Goal: Information Seeking & Learning: Learn about a topic

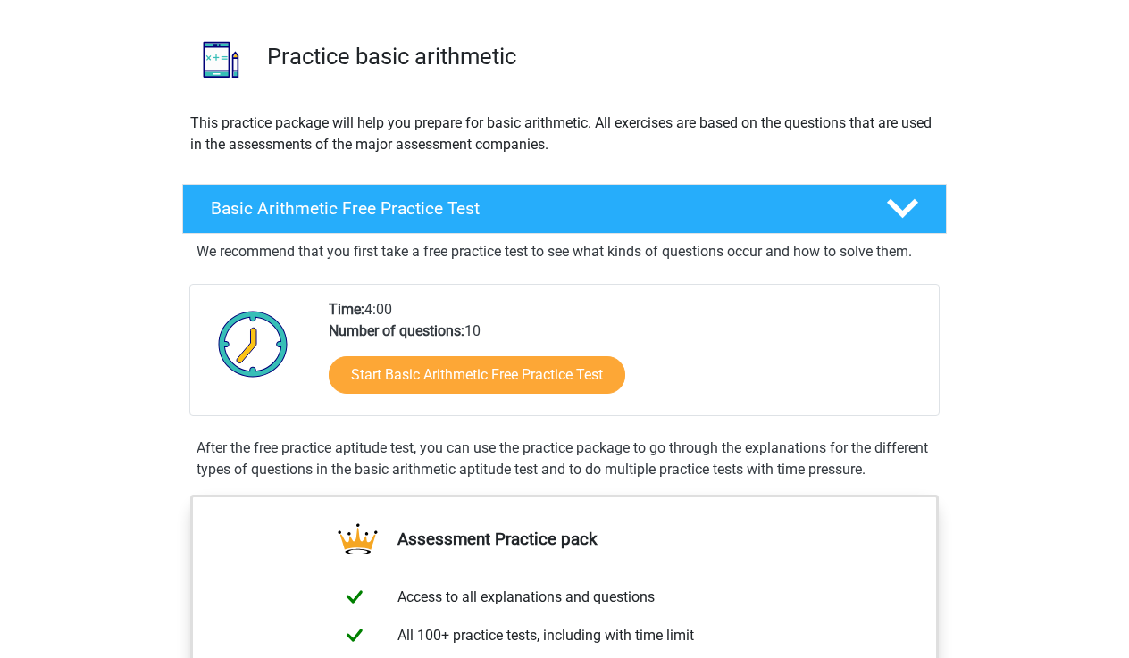
scroll to position [113, 0]
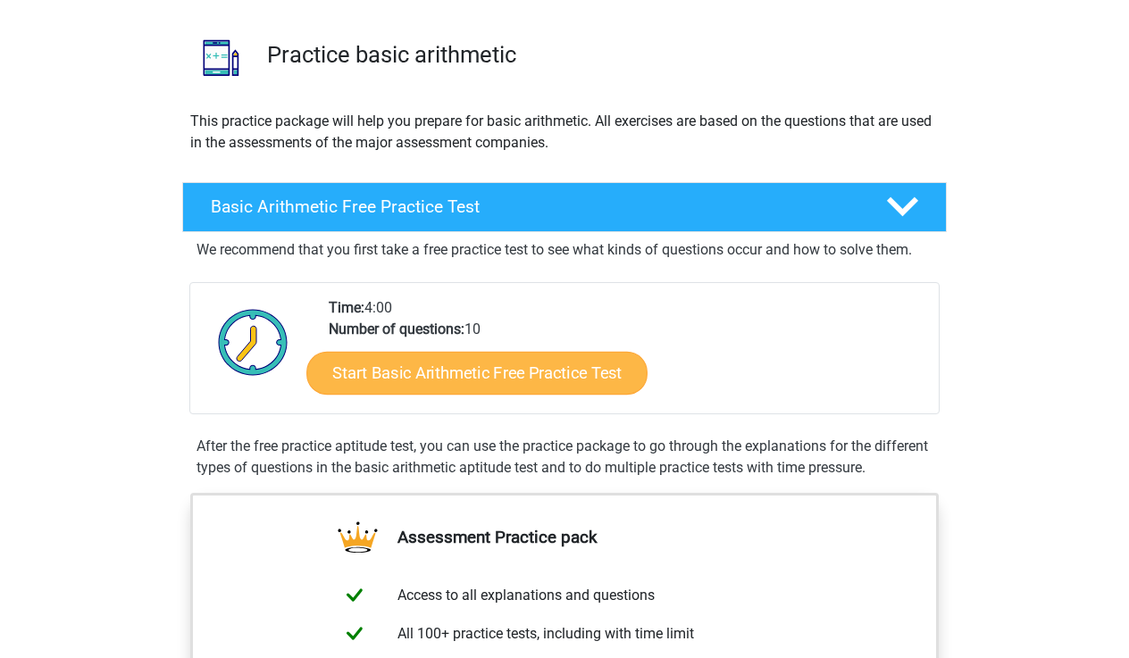
click at [404, 380] on link "Start Basic Arithmetic Free Practice Test" at bounding box center [476, 372] width 341 height 43
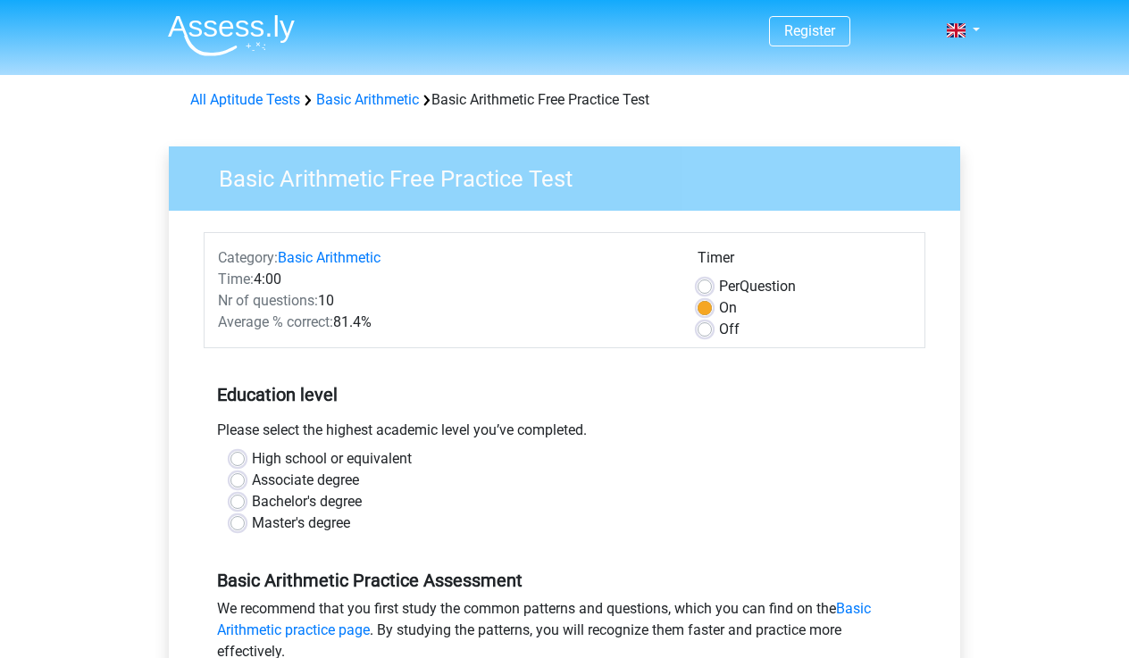
click at [295, 457] on label "High school or equivalent" at bounding box center [332, 458] width 160 height 21
click at [245, 457] on input "High school or equivalent" at bounding box center [237, 457] width 14 height 18
radio input "true"
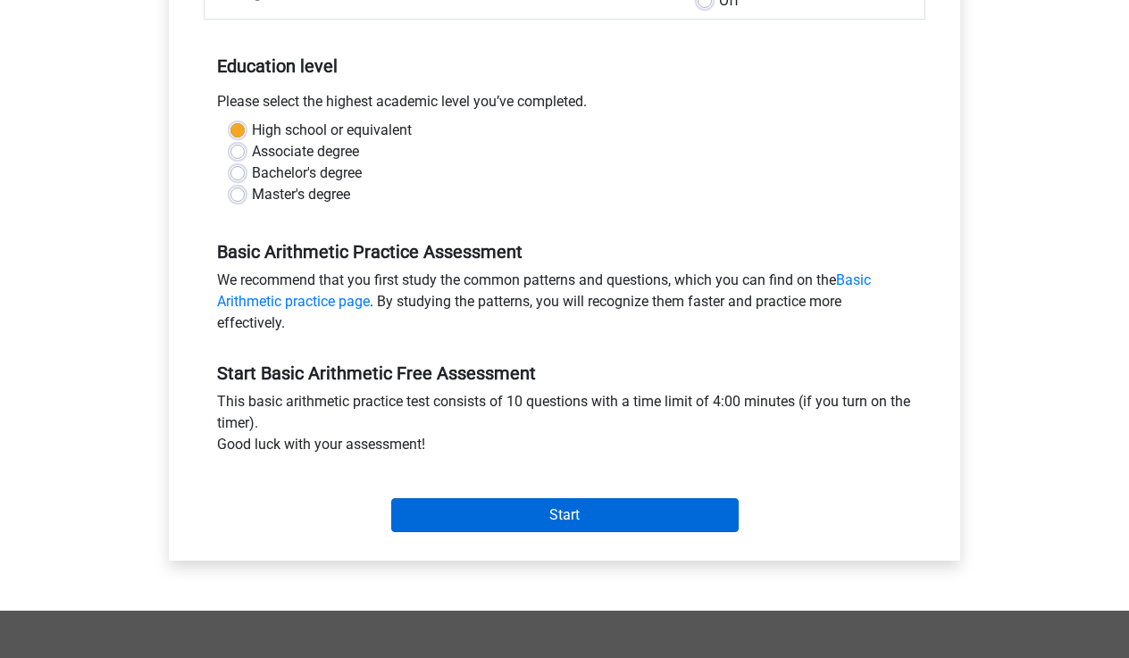
scroll to position [330, 0]
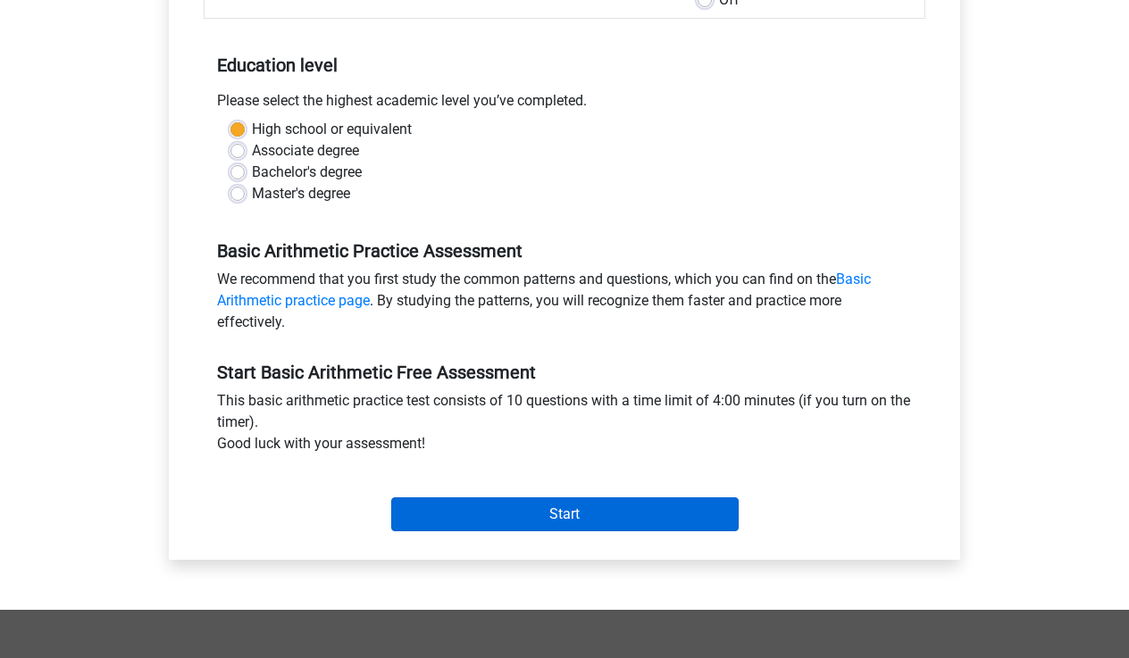
click at [515, 525] on input "Start" at bounding box center [564, 514] width 347 height 34
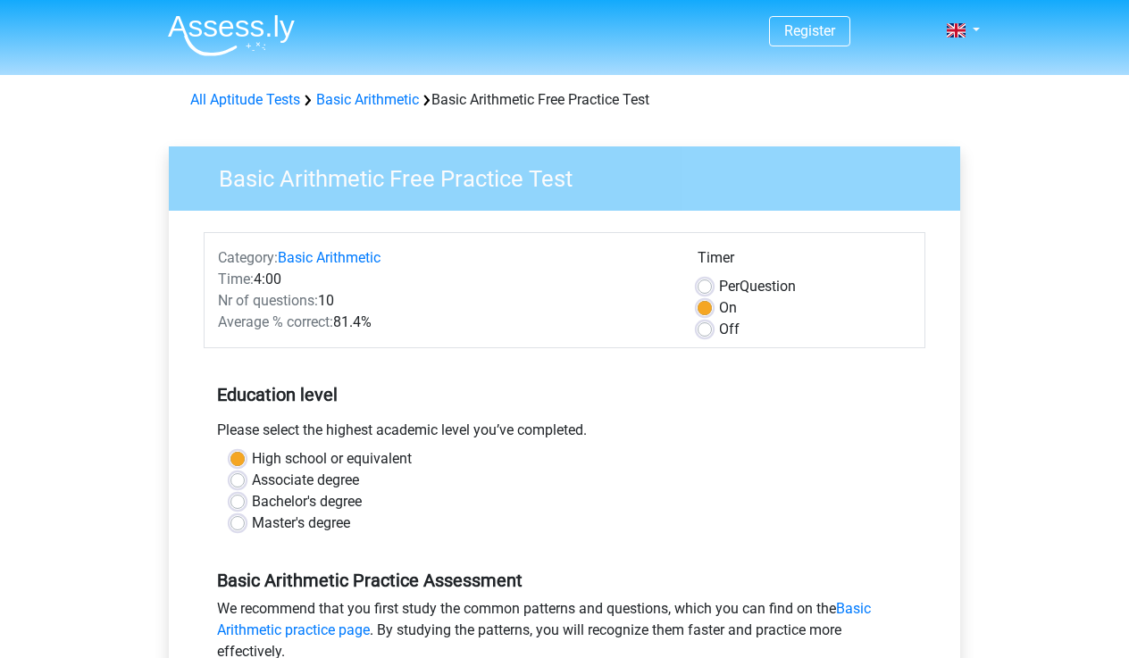
scroll to position [0, 0]
click at [719, 327] on label "Off" at bounding box center [729, 329] width 21 height 21
click at [706, 327] on input "Off" at bounding box center [704, 328] width 14 height 18
radio input "true"
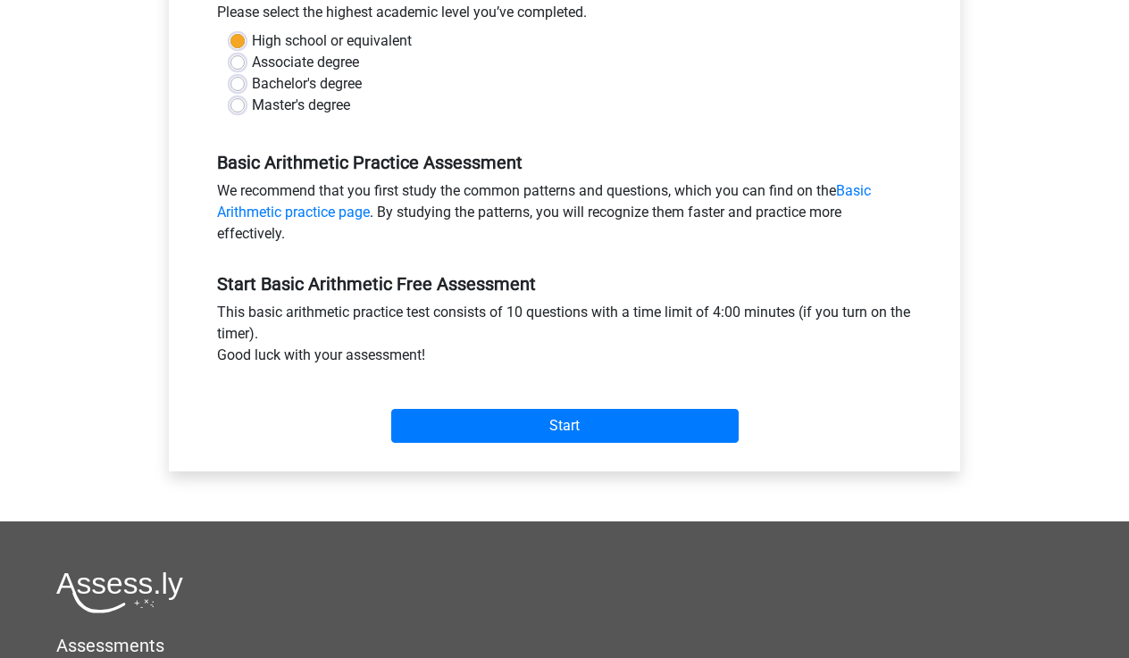
scroll to position [426, 0]
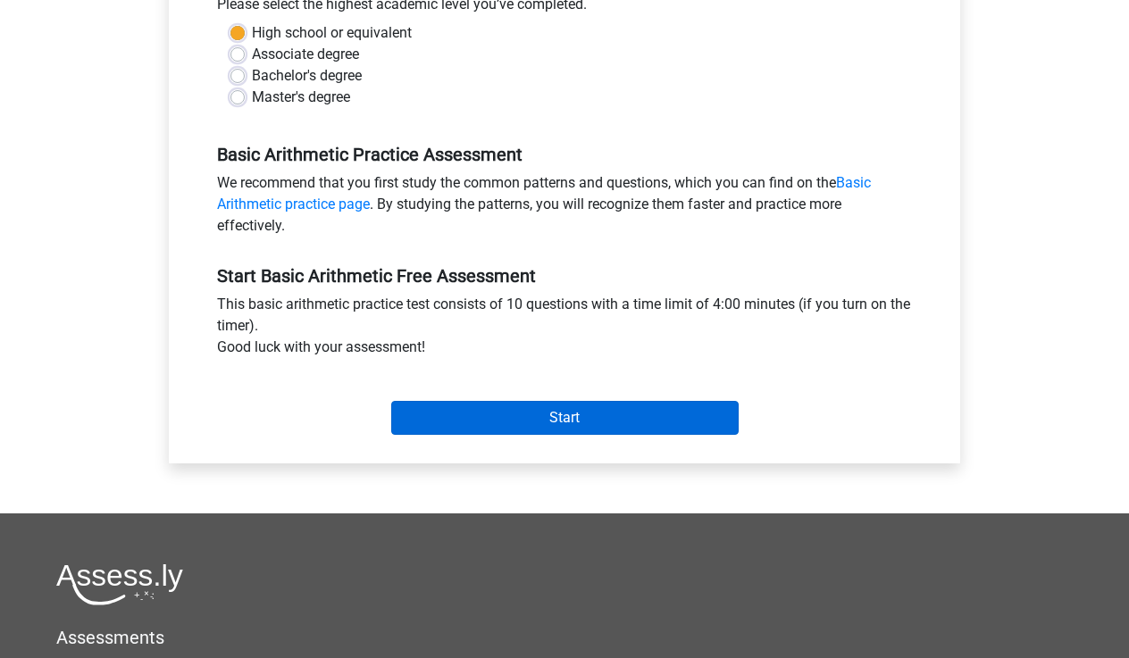
click at [642, 435] on input "Start" at bounding box center [564, 418] width 347 height 34
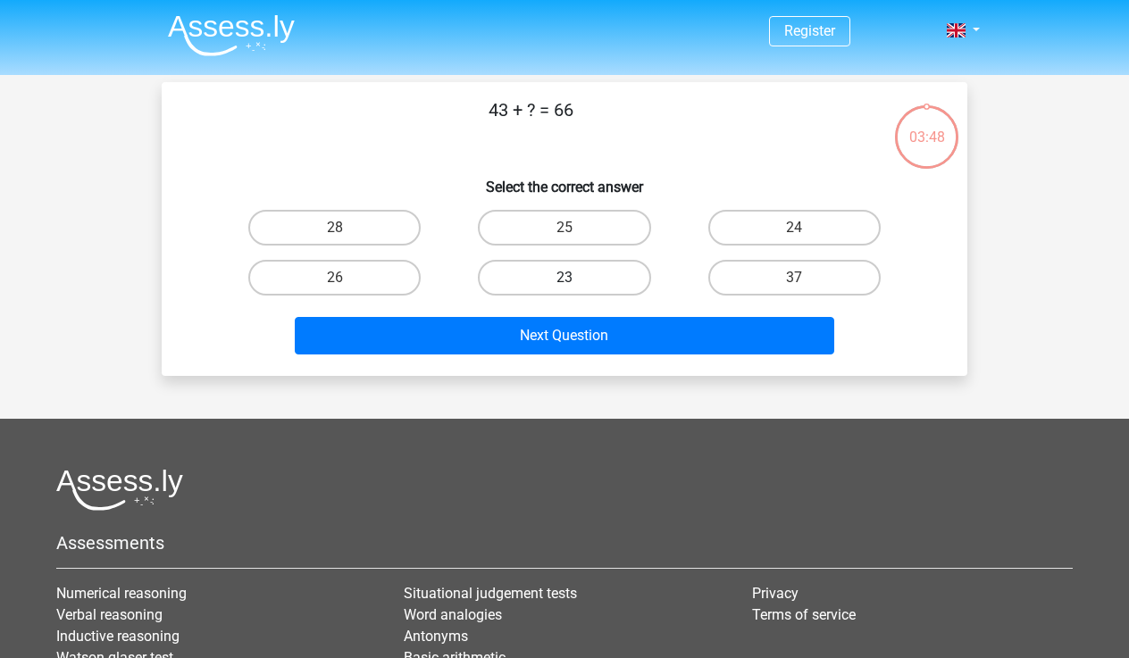
click at [586, 275] on label "23" at bounding box center [564, 278] width 172 height 36
click at [576, 278] on input "23" at bounding box center [570, 284] width 12 height 12
radio input "true"
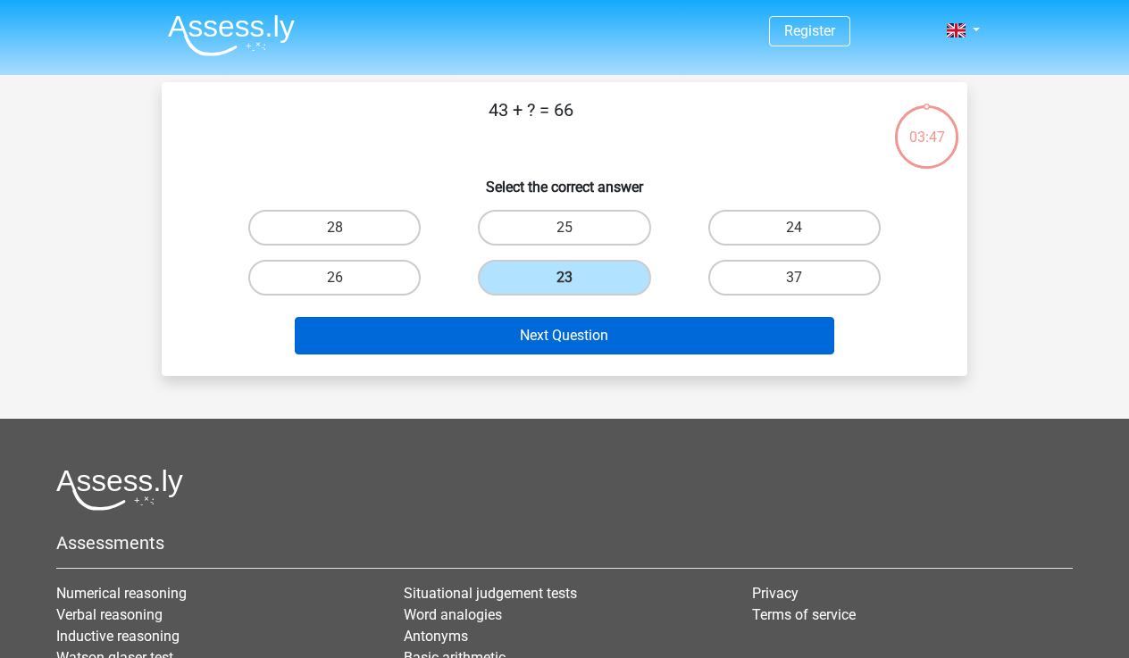
click at [590, 339] on button "Next Question" at bounding box center [565, 336] width 540 height 38
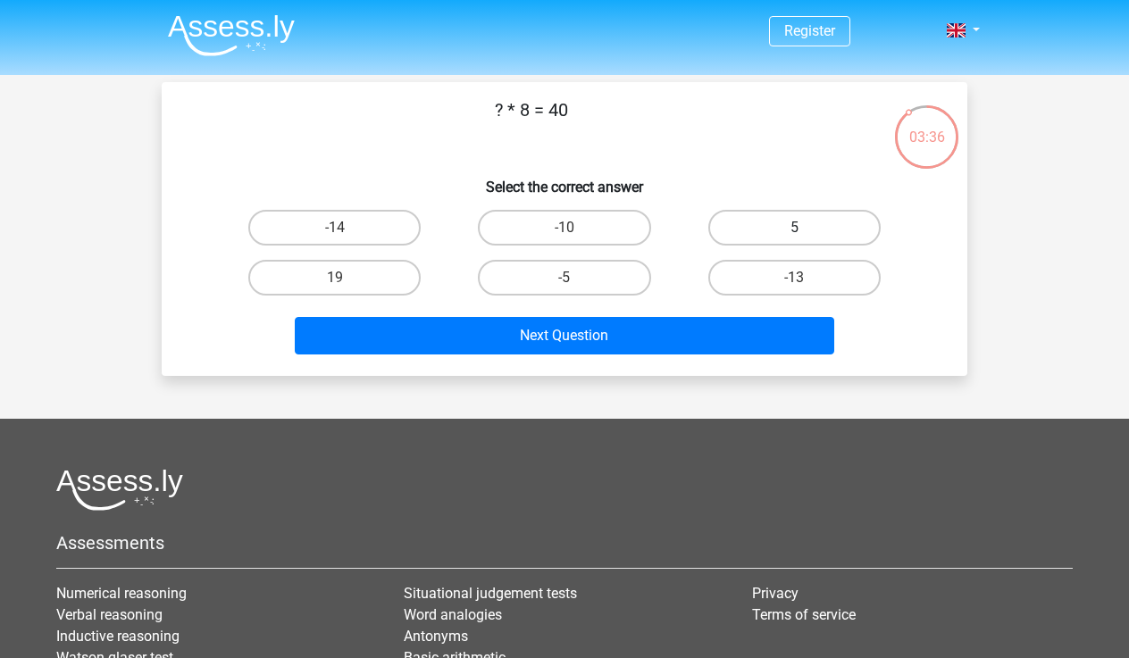
click at [762, 224] on label "5" at bounding box center [794, 228] width 172 height 36
click at [794, 228] on input "5" at bounding box center [800, 234] width 12 height 12
radio input "true"
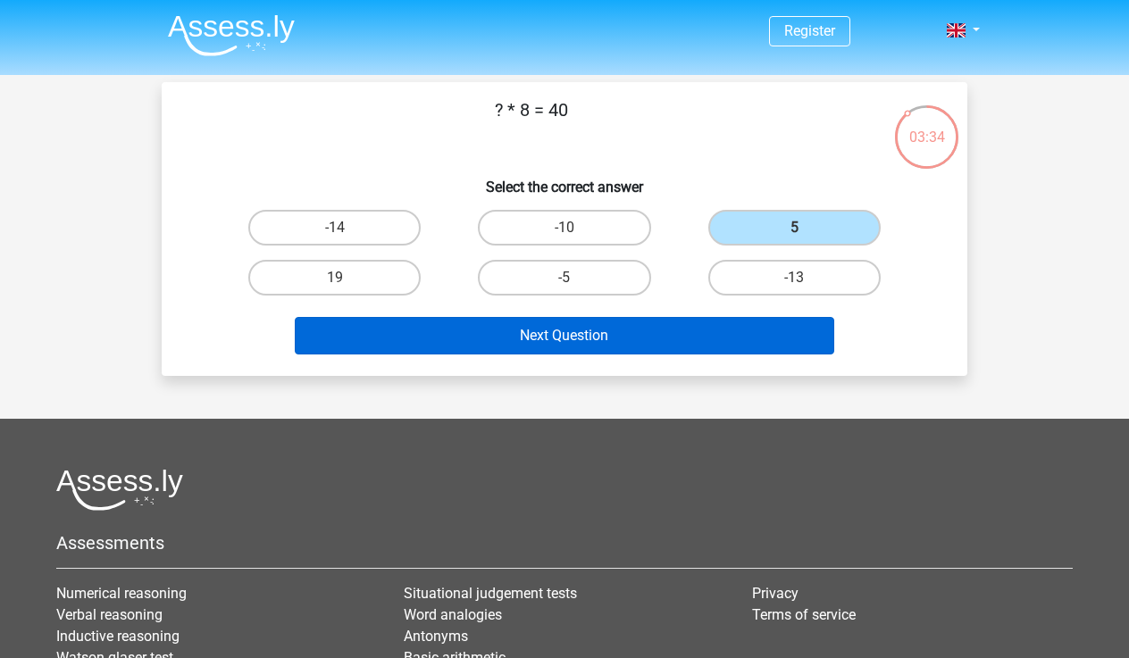
click at [659, 331] on button "Next Question" at bounding box center [565, 336] width 540 height 38
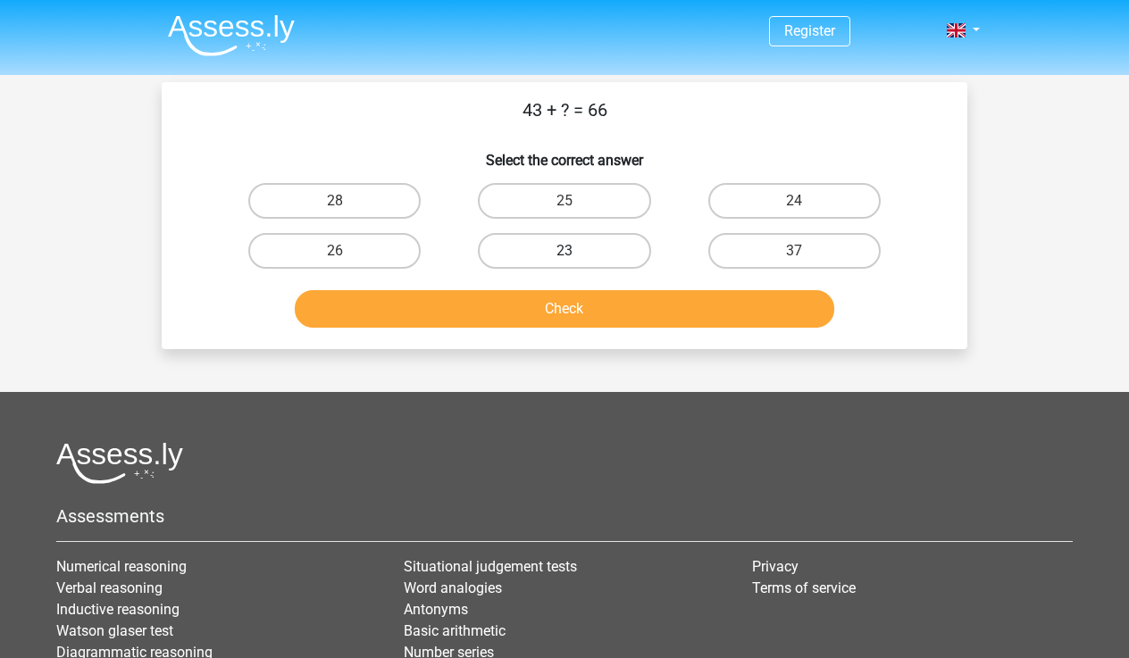
click at [620, 243] on label "23" at bounding box center [564, 251] width 172 height 36
click at [576, 251] on input "23" at bounding box center [570, 257] width 12 height 12
radio input "true"
click at [613, 318] on button "Check" at bounding box center [565, 309] width 540 height 38
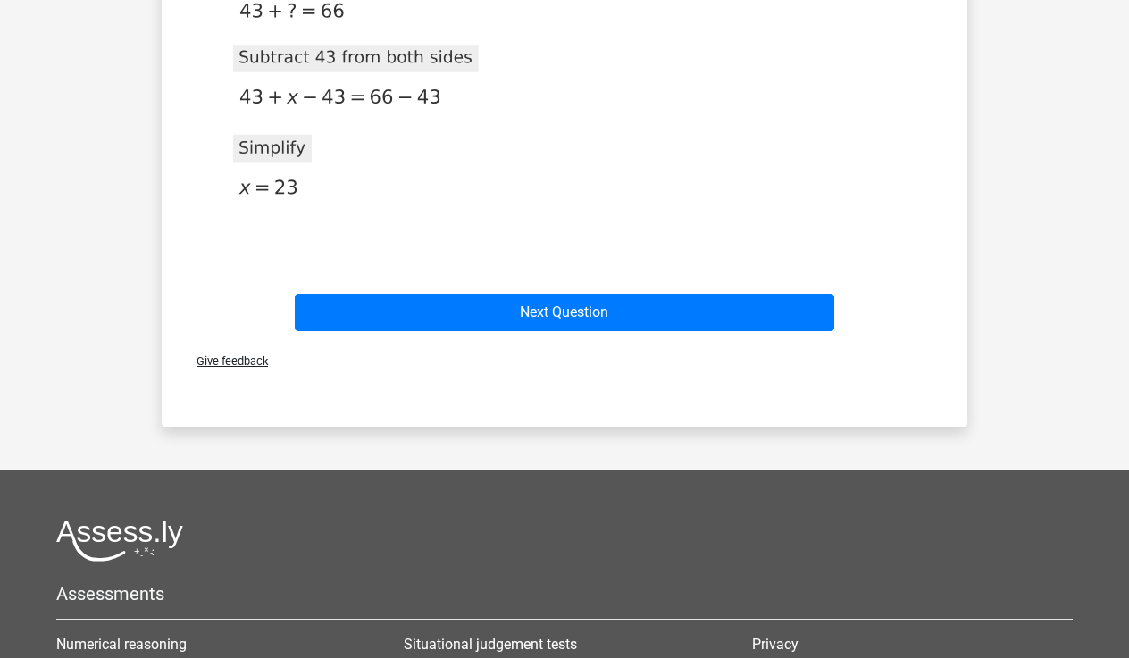
scroll to position [371, 0]
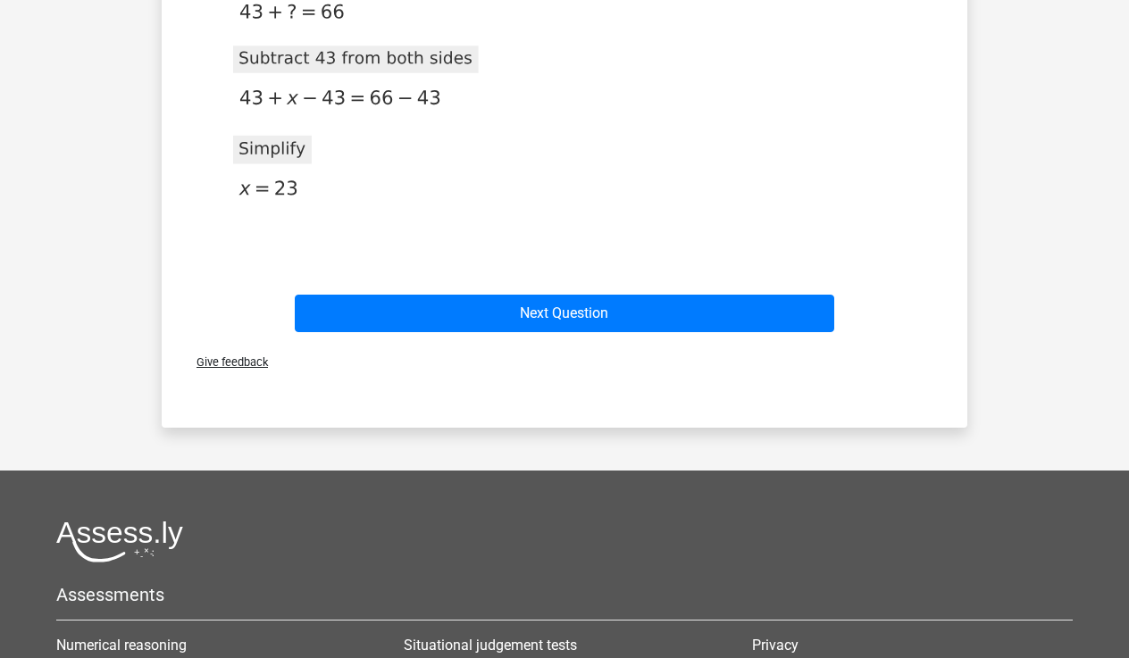
click at [564, 340] on div "Give feedback" at bounding box center [564, 362] width 791 height 46
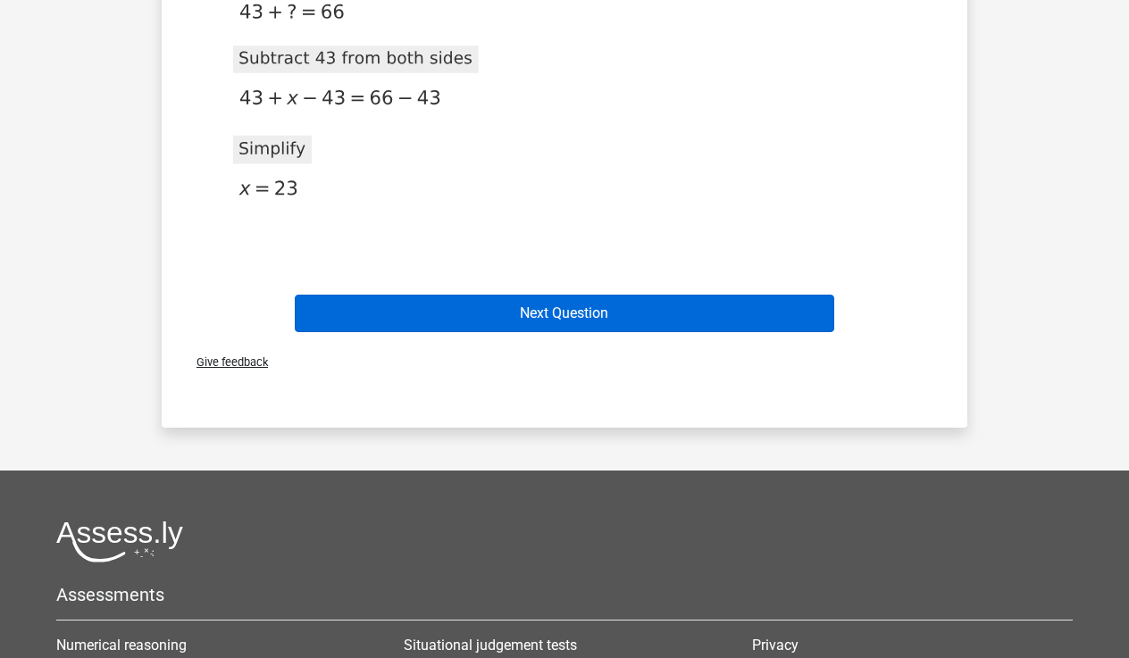
click at [580, 313] on button "Next Question" at bounding box center [565, 314] width 540 height 38
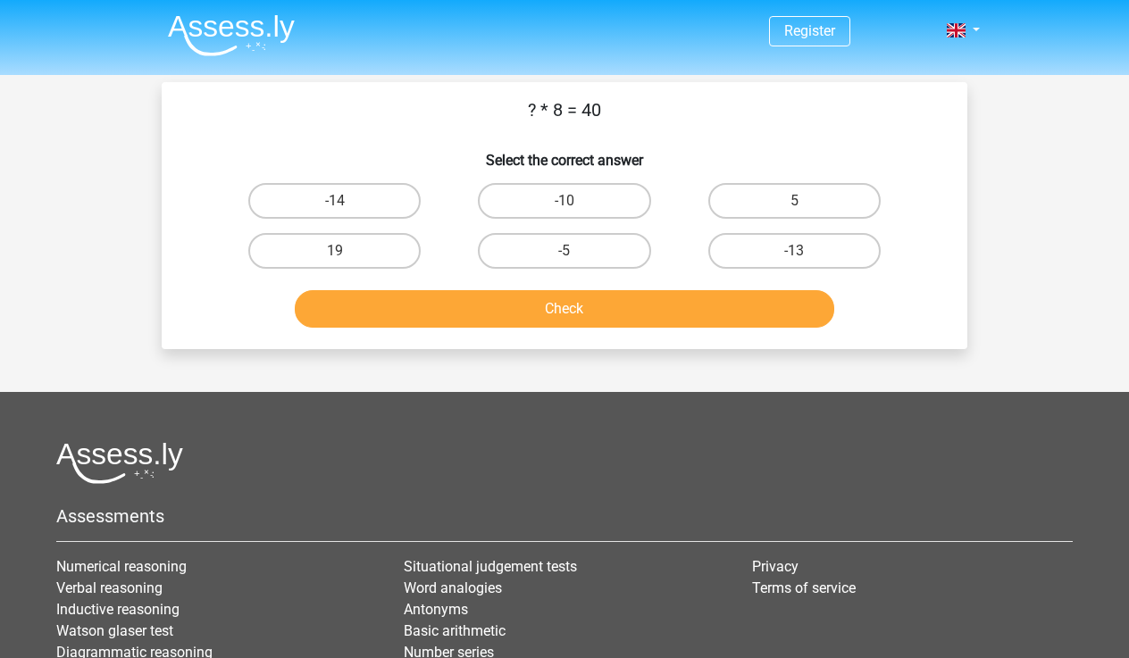
scroll to position [0, 0]
click at [735, 205] on label "5" at bounding box center [794, 201] width 172 height 36
click at [794, 205] on input "5" at bounding box center [800, 207] width 12 height 12
radio input "true"
click at [657, 301] on button "Check" at bounding box center [565, 309] width 540 height 38
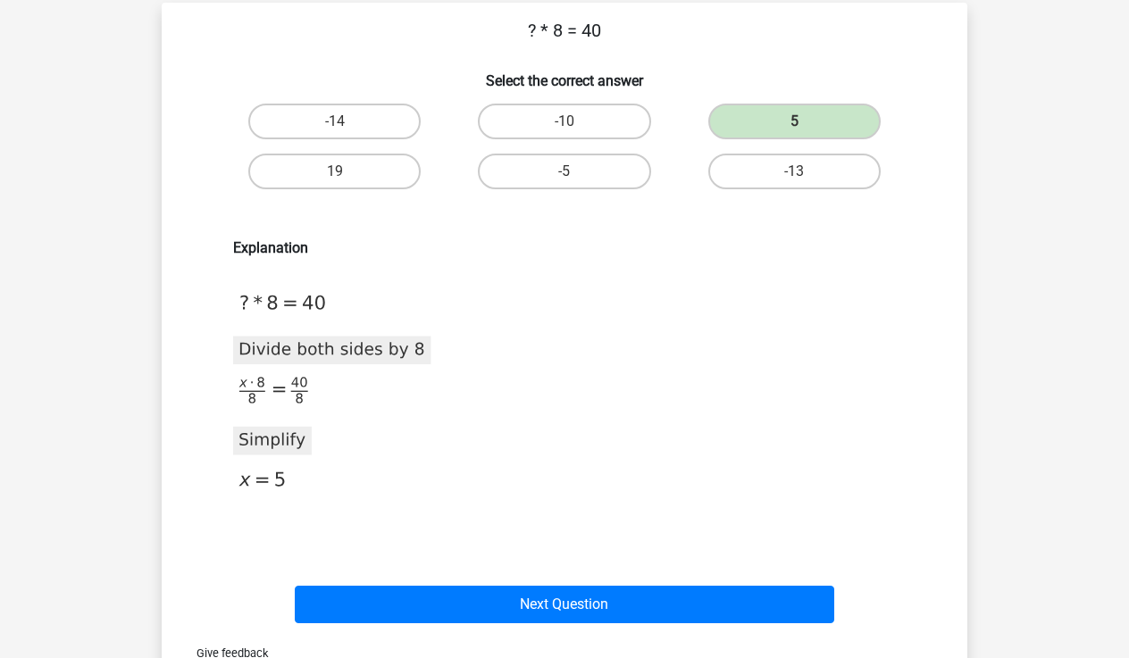
scroll to position [282, 0]
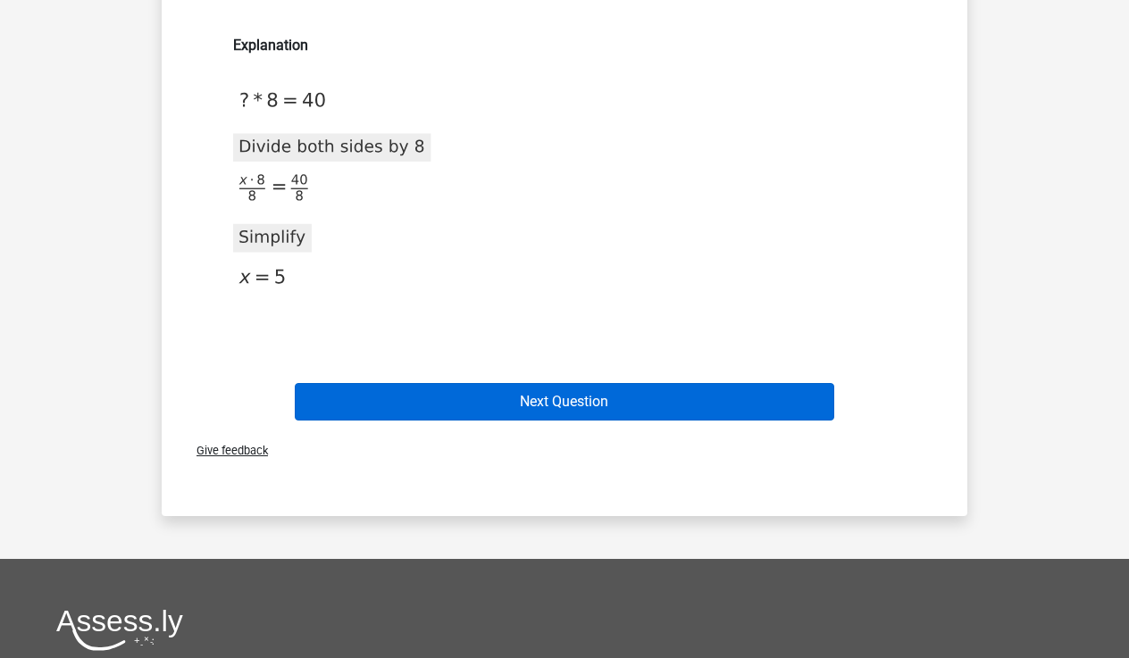
click at [630, 405] on button "Next Question" at bounding box center [565, 402] width 540 height 38
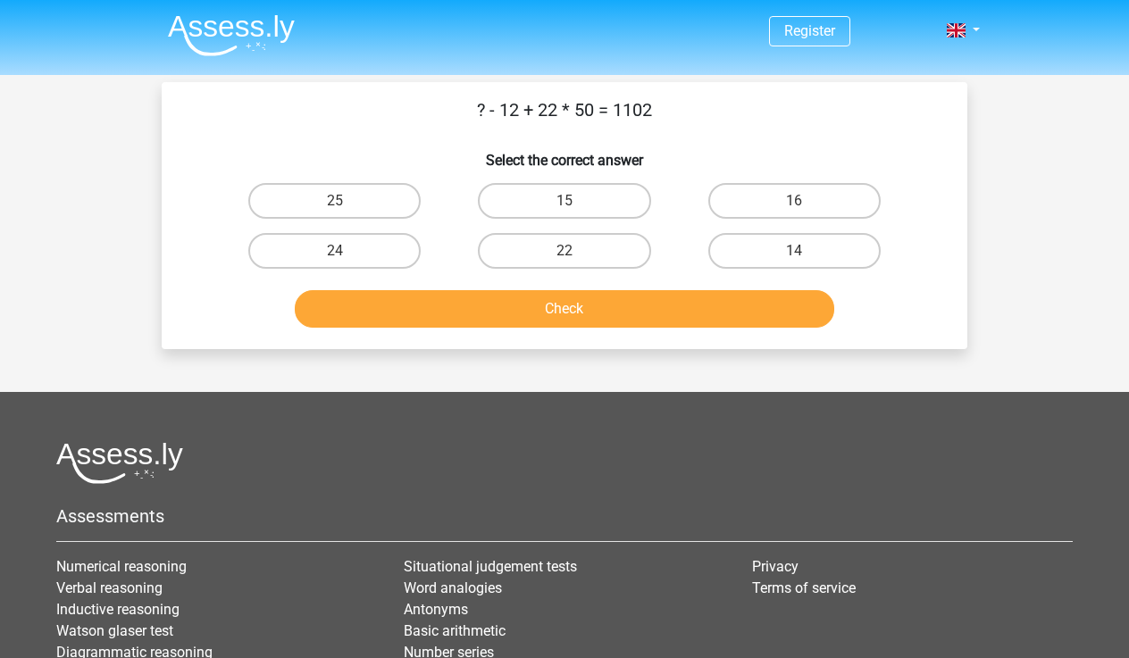
scroll to position [0, 0]
click at [727, 205] on label "16" at bounding box center [794, 201] width 172 height 36
click at [794, 205] on input "16" at bounding box center [800, 207] width 12 height 12
radio input "true"
click at [681, 314] on button "Check" at bounding box center [565, 309] width 540 height 38
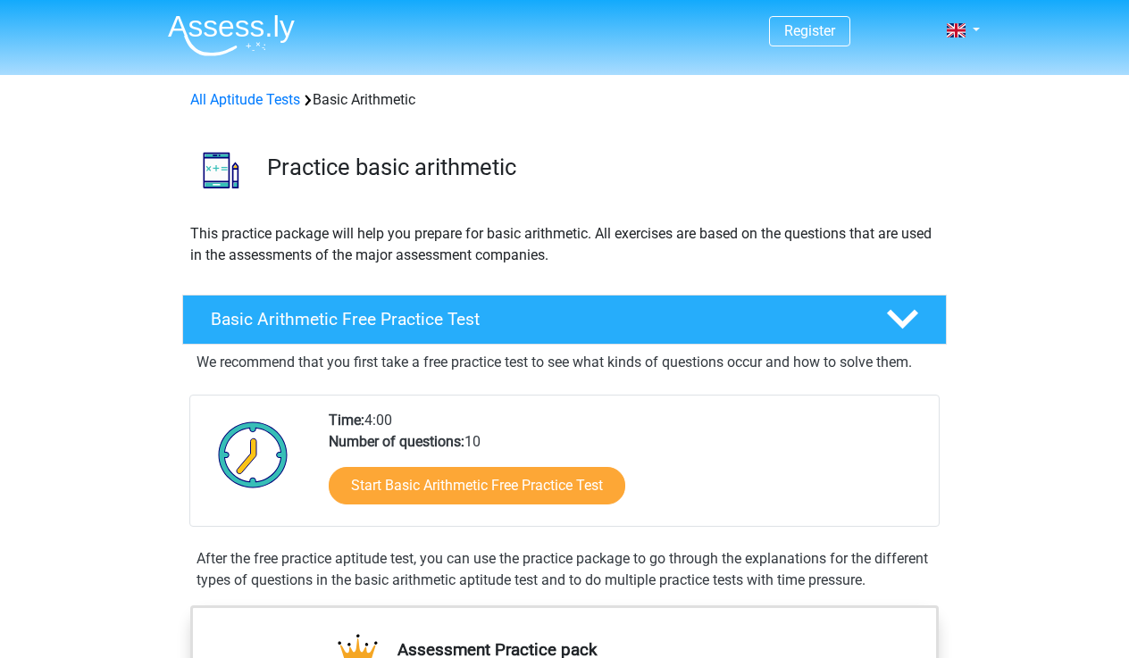
scroll to position [113, 0]
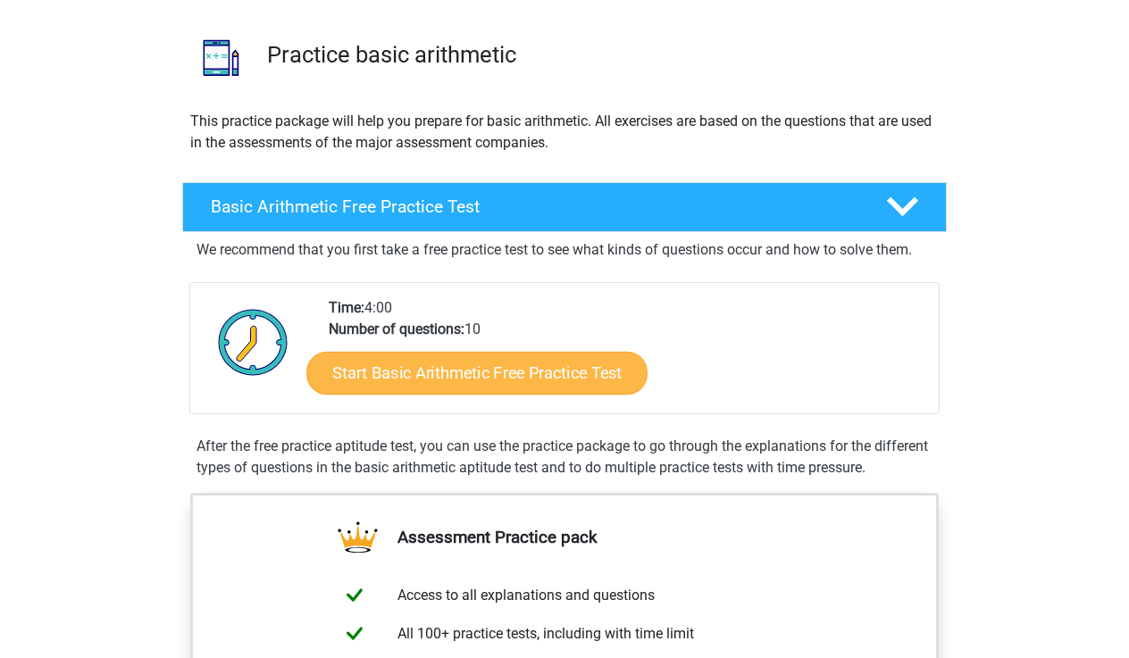
click at [413, 381] on link "Start Basic Arithmetic Free Practice Test" at bounding box center [476, 372] width 341 height 43
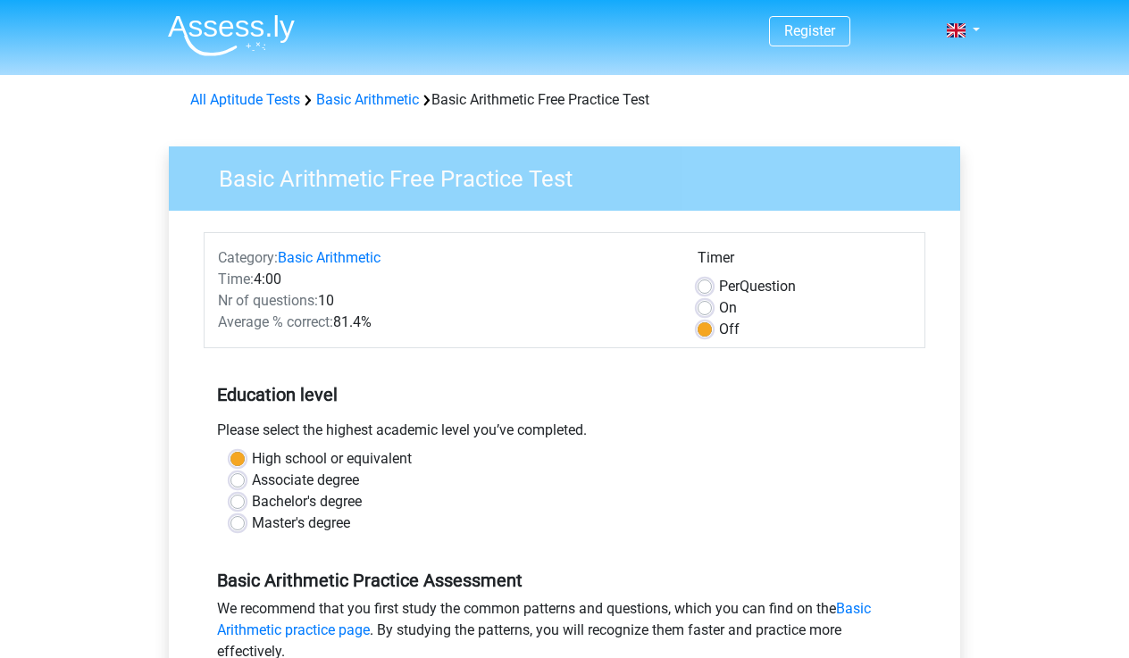
click at [714, 312] on div "On" at bounding box center [803, 307] width 213 height 21
click at [719, 307] on label "On" at bounding box center [728, 307] width 18 height 21
click at [711, 307] on input "On" at bounding box center [704, 306] width 14 height 18
radio input "true"
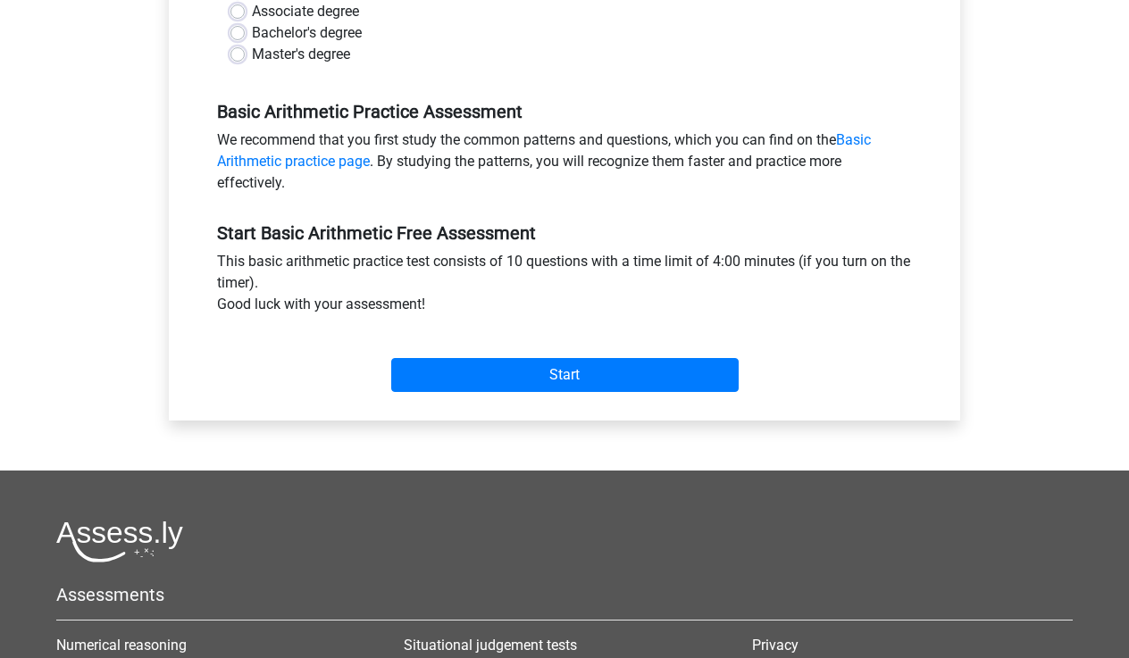
scroll to position [471, 0]
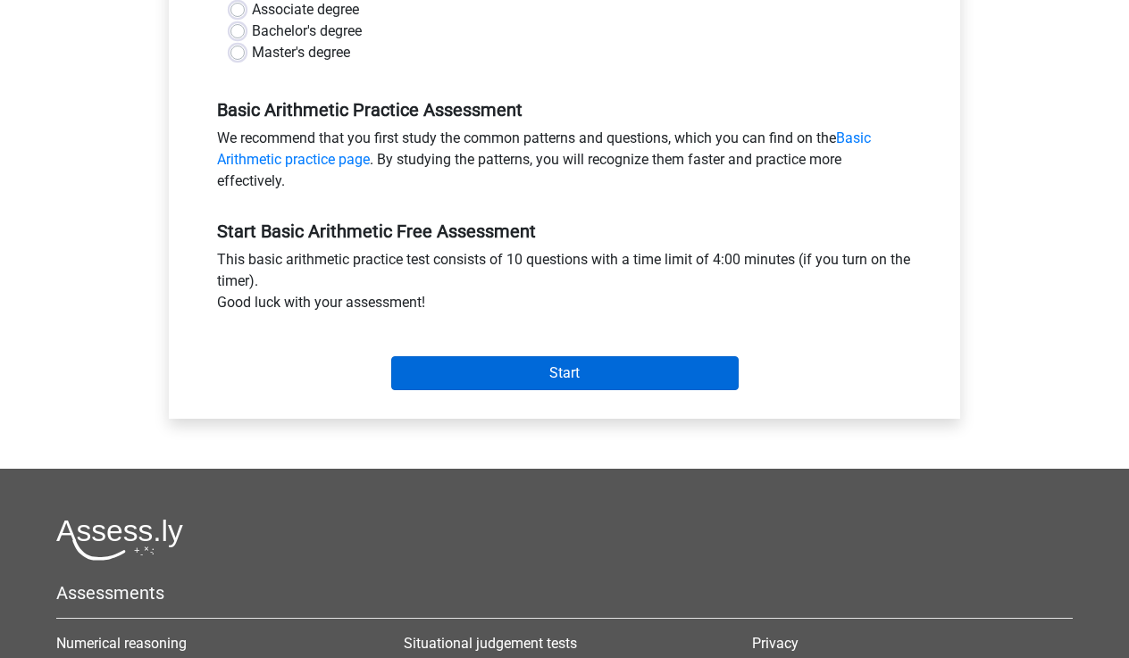
click at [560, 363] on input "Start" at bounding box center [564, 373] width 347 height 34
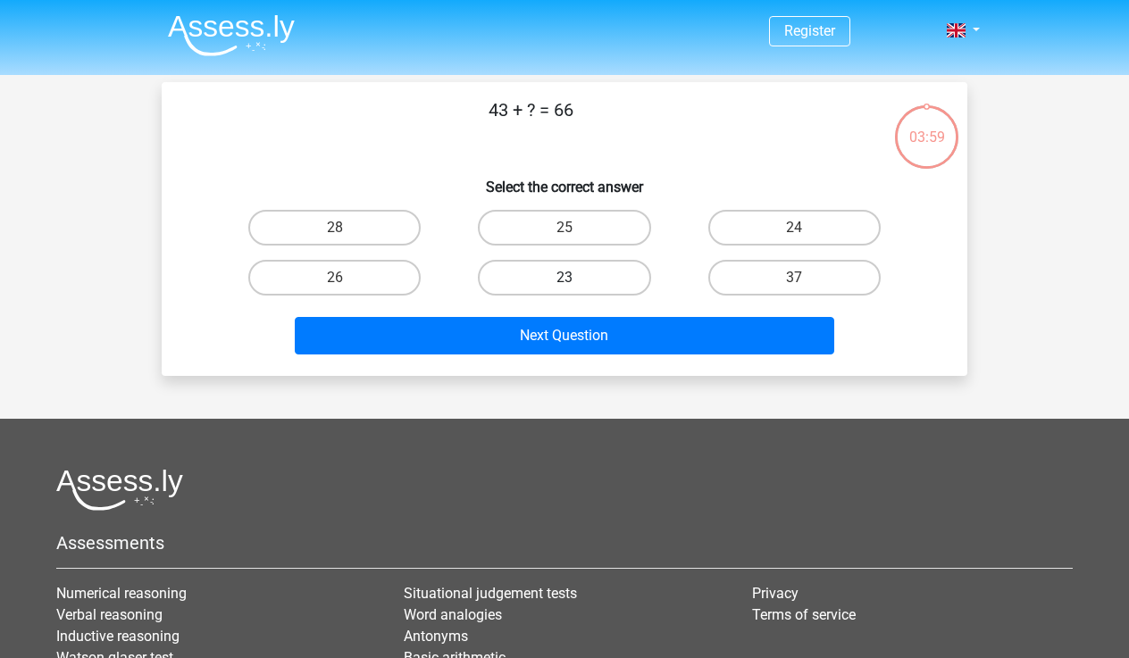
click at [593, 286] on label "23" at bounding box center [564, 278] width 172 height 36
click at [576, 286] on input "23" at bounding box center [570, 284] width 12 height 12
radio input "true"
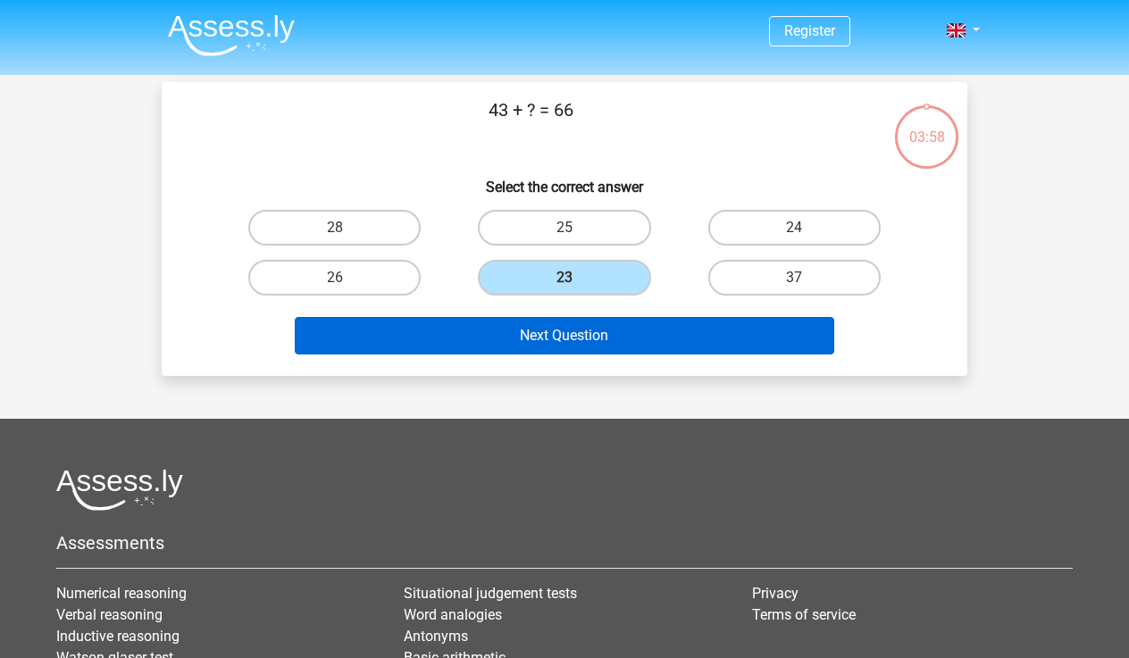
click at [605, 324] on button "Next Question" at bounding box center [565, 336] width 540 height 38
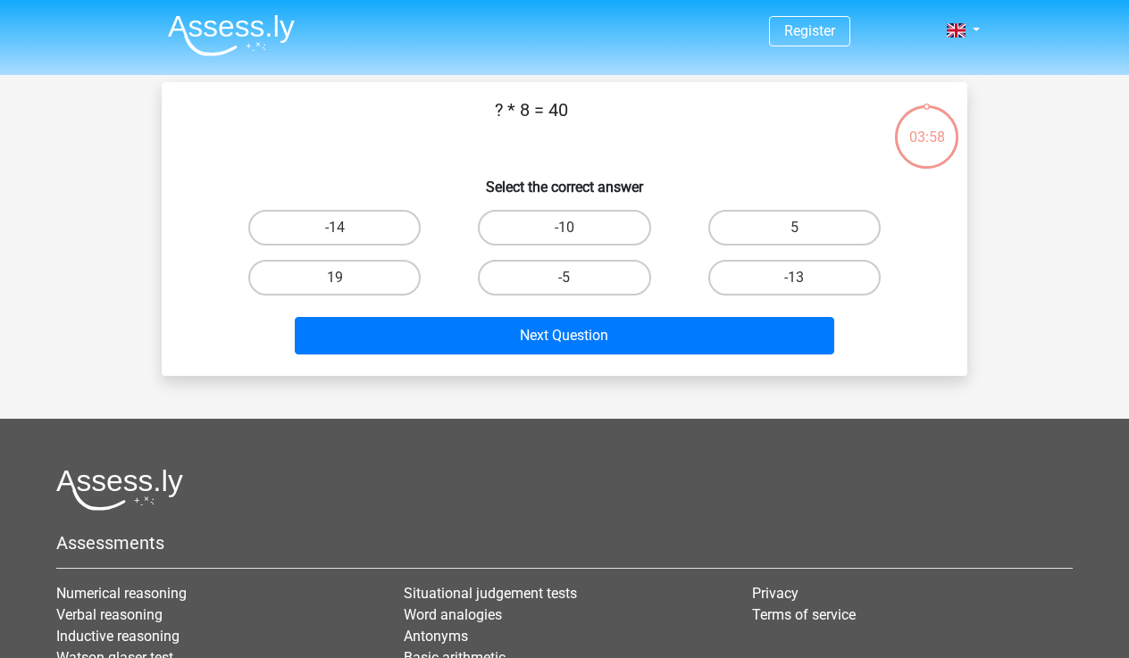
scroll to position [82, 0]
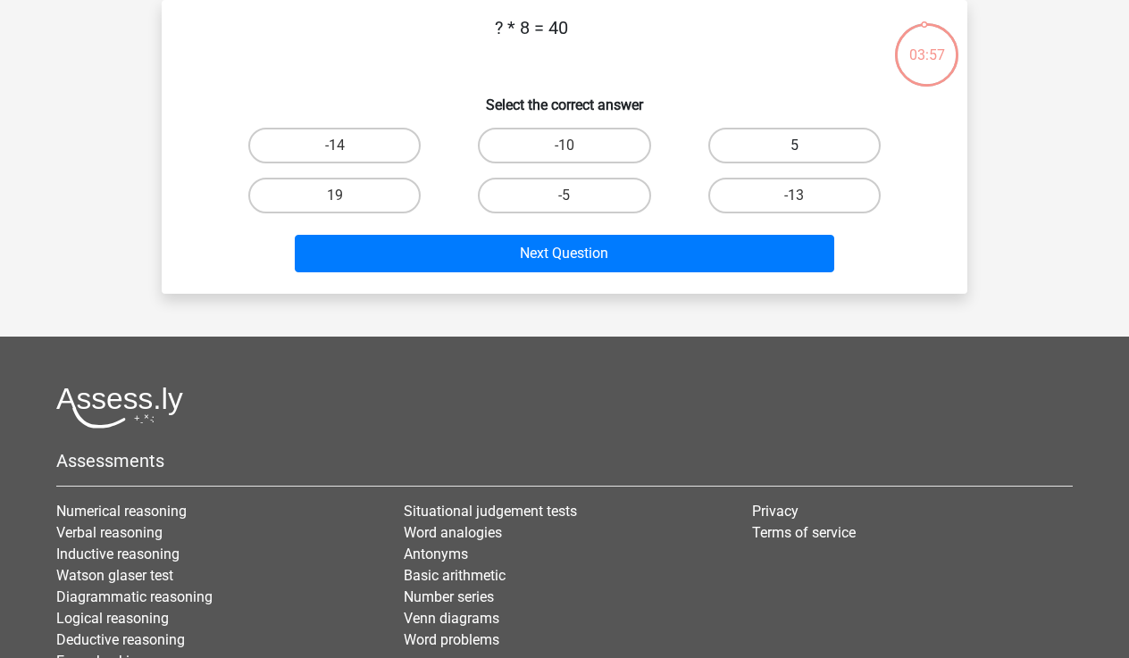
click at [752, 135] on label "5" at bounding box center [794, 146] width 172 height 36
click at [794, 146] on input "5" at bounding box center [800, 152] width 12 height 12
radio input "true"
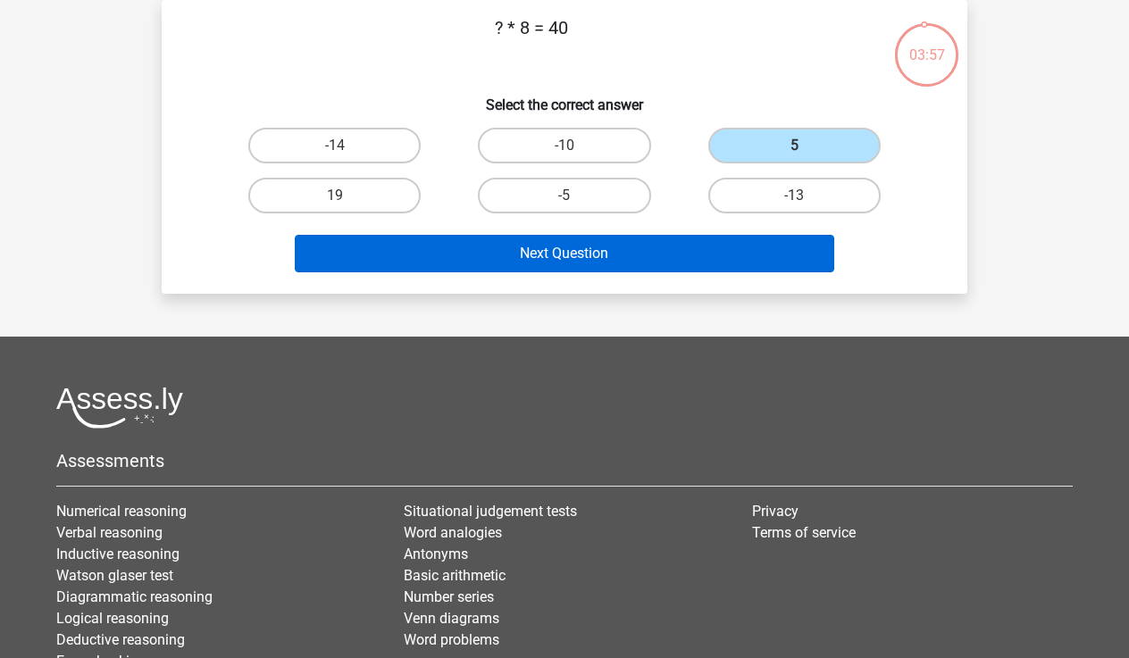
click at [645, 253] on button "Next Question" at bounding box center [565, 254] width 540 height 38
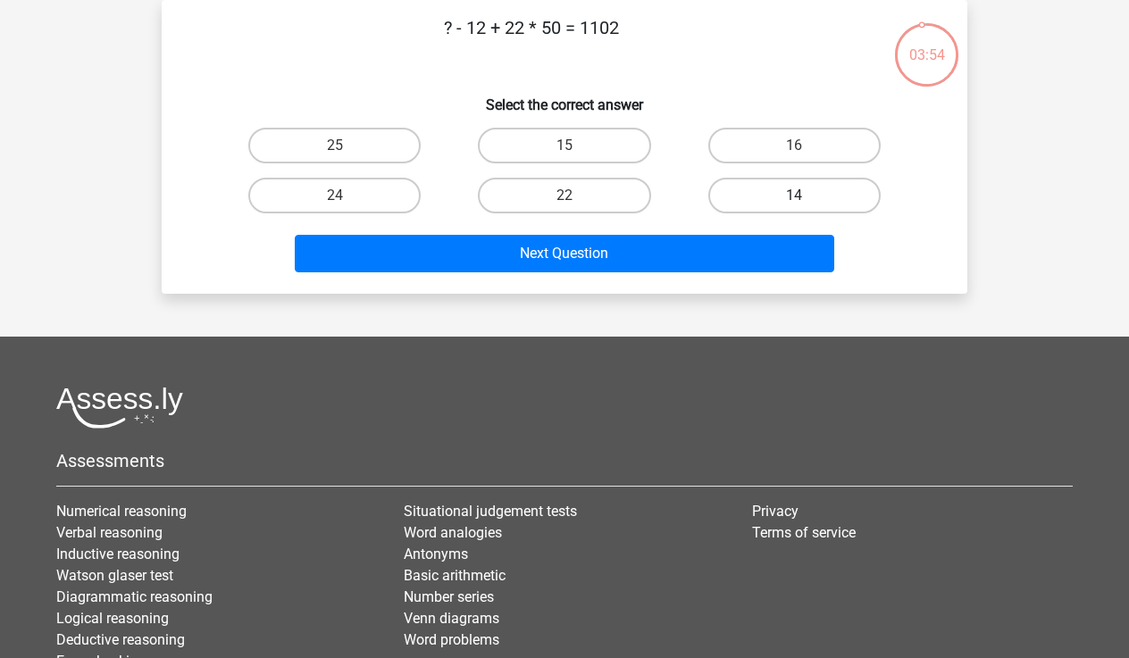
click at [724, 190] on label "14" at bounding box center [794, 196] width 172 height 36
click at [794, 196] on input "14" at bounding box center [800, 202] width 12 height 12
radio input "true"
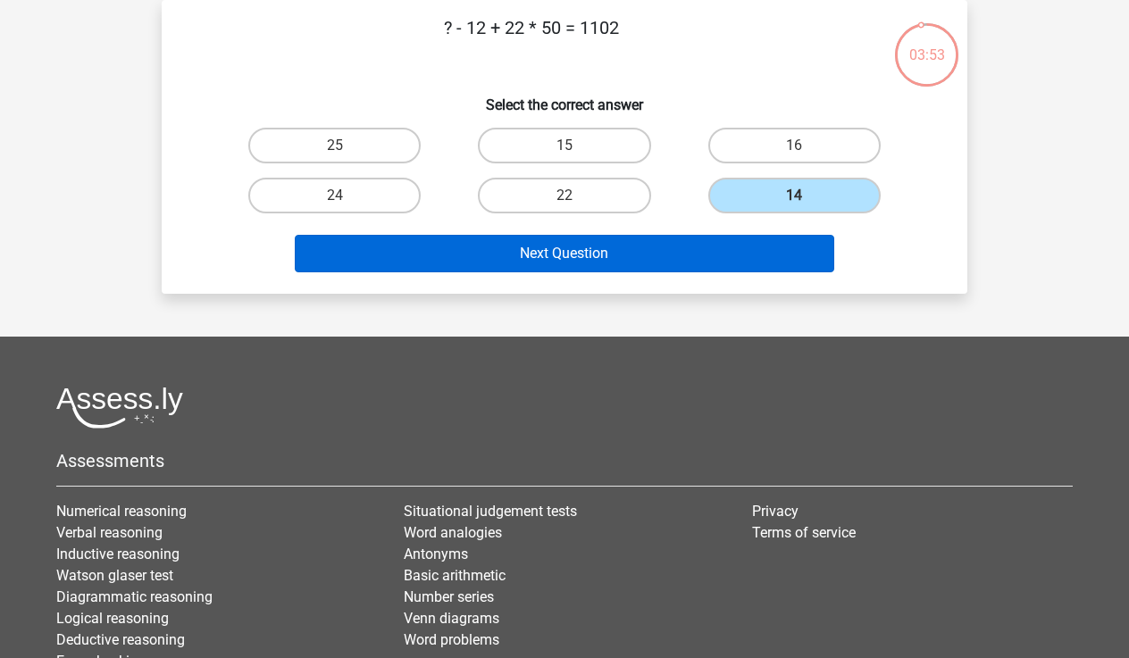
click at [661, 265] on button "Next Question" at bounding box center [565, 254] width 540 height 38
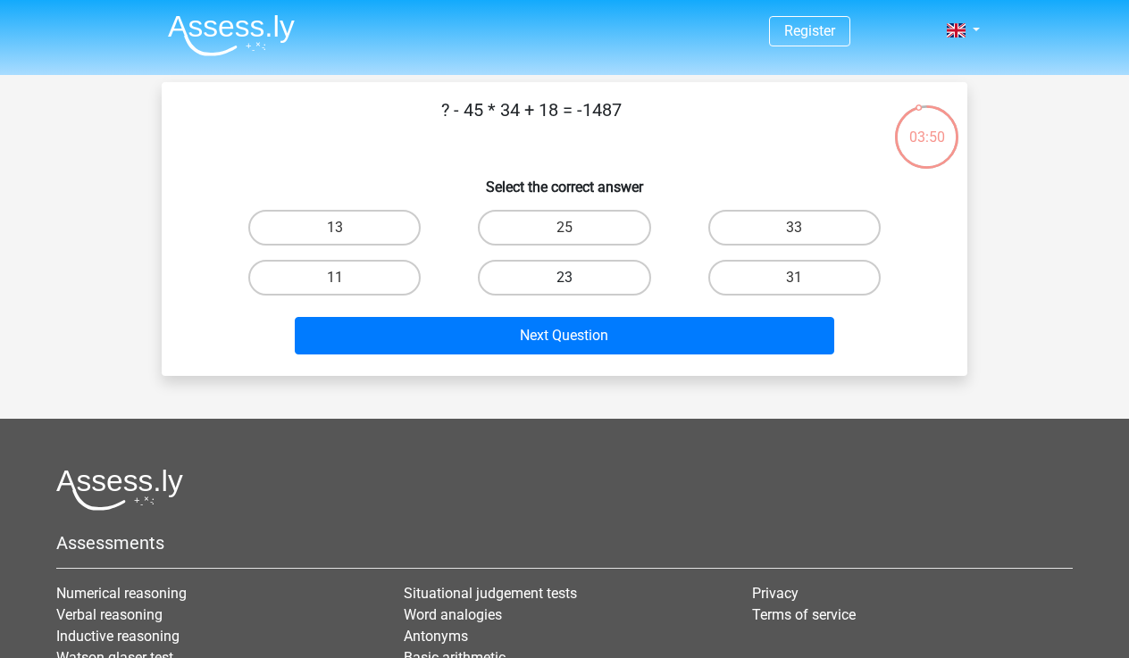
scroll to position [0, 0]
click at [739, 235] on label "33" at bounding box center [794, 228] width 172 height 36
click at [794, 235] on input "33" at bounding box center [800, 234] width 12 height 12
radio input "true"
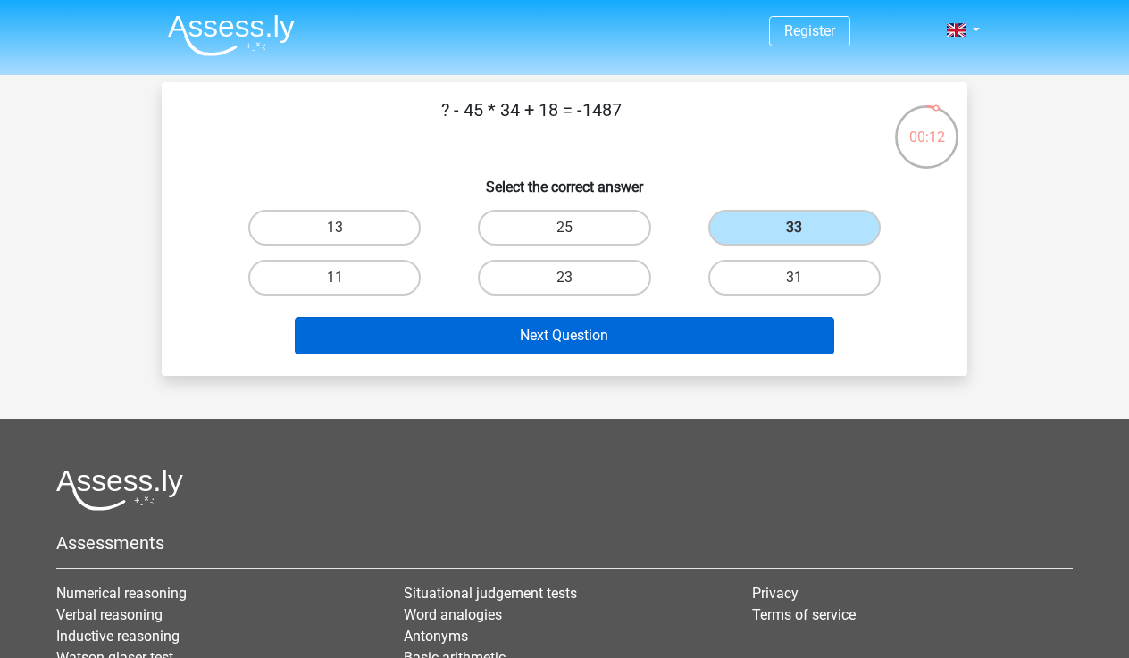
click at [695, 329] on button "Next Question" at bounding box center [565, 336] width 540 height 38
